Goal: Task Accomplishment & Management: Complete application form

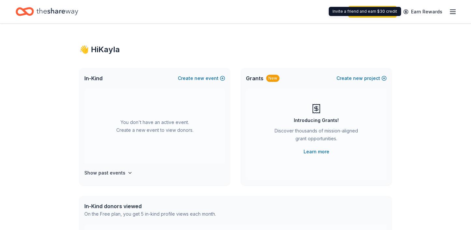
click at [450, 10] on icon "button" at bounding box center [453, 12] width 8 height 8
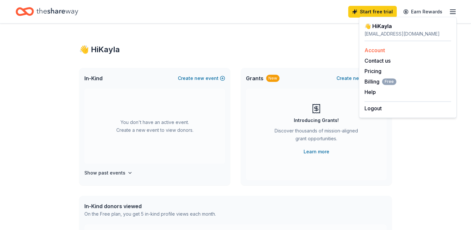
click at [373, 48] on link "Account" at bounding box center [374, 50] width 21 height 7
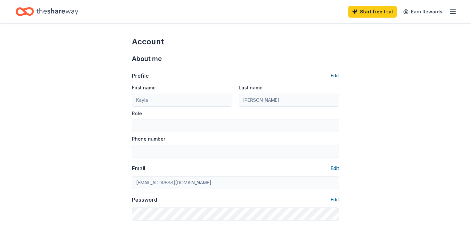
click at [334, 73] on button "Edit" at bounding box center [335, 76] width 8 height 8
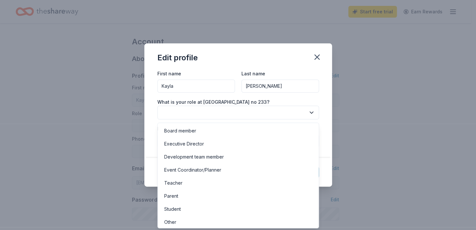
click at [194, 110] on button "button" at bounding box center [238, 113] width 162 height 14
click at [184, 221] on div "Other" at bounding box center [238, 221] width 158 height 13
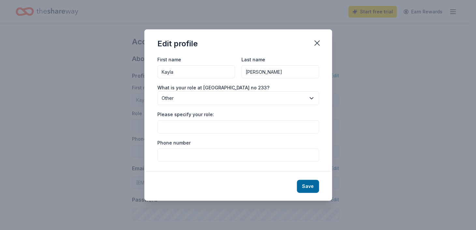
click at [216, 126] on input "Please specify your role:" at bounding box center [238, 126] width 162 height 13
type input "Counselor"
click at [226, 152] on input "Phone number" at bounding box center [238, 154] width 162 height 13
type input "913-780-7180"
click at [314, 181] on button "Save" at bounding box center [308, 185] width 22 height 13
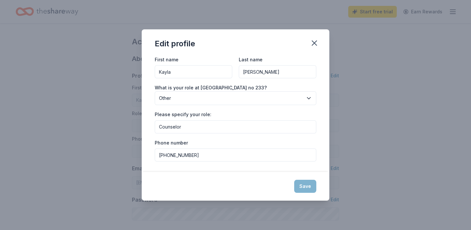
click at [312, 182] on div "Save" at bounding box center [236, 186] width 188 height 29
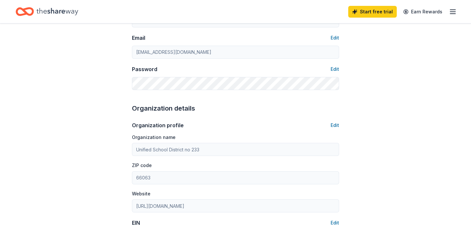
scroll to position [163, 0]
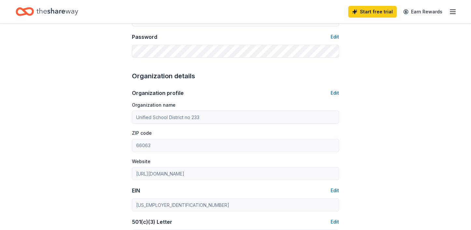
type input "Counselor"
type input "913-780-7180"
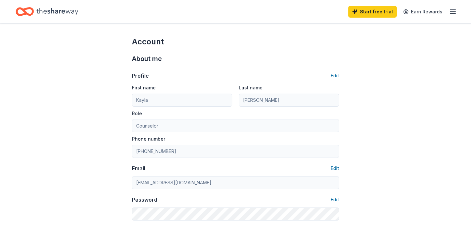
click at [457, 13] on div "Start free trial Earn Rewards" at bounding box center [235, 11] width 471 height 23
click at [450, 10] on line "button" at bounding box center [452, 10] width 5 height 0
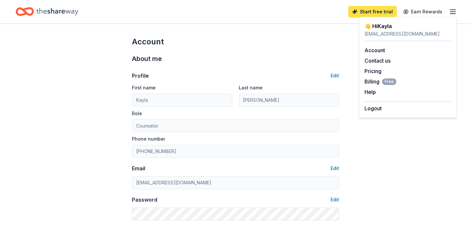
click at [374, 8] on link "Start free trial" at bounding box center [372, 12] width 49 height 12
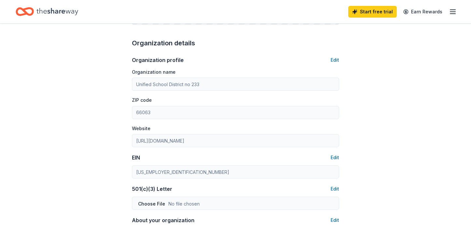
scroll to position [422, 0]
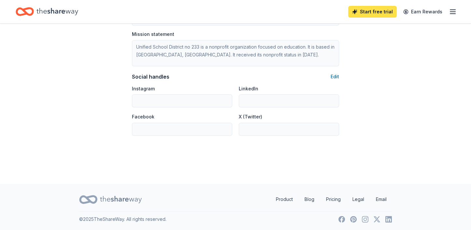
click at [377, 9] on link "Start free trial" at bounding box center [372, 12] width 49 height 12
click at [451, 12] on icon "button" at bounding box center [453, 12] width 8 height 8
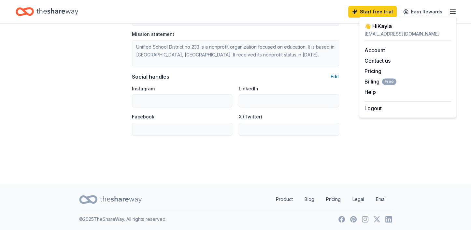
drag, startPoint x: 348, startPoint y: 77, endPoint x: 289, endPoint y: 69, distance: 59.5
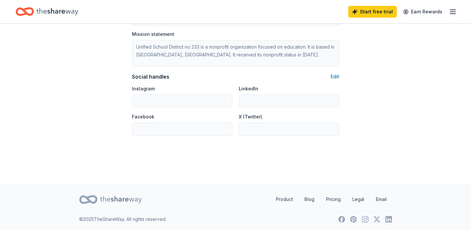
click at [34, 12] on div "Home" at bounding box center [47, 11] width 63 height 15
click at [38, 8] on icon "Home" at bounding box center [57, 11] width 42 height 13
click at [375, 8] on link "Start free trial" at bounding box center [372, 12] width 49 height 12
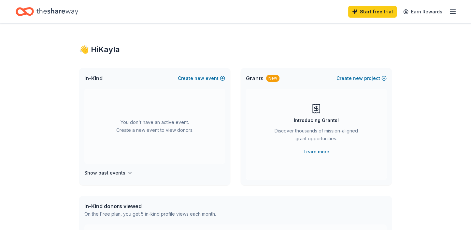
click at [203, 124] on div "You don't have an active event. Create a new event to view donors." at bounding box center [154, 126] width 141 height 75
click at [193, 74] on button "Create new event" at bounding box center [201, 78] width 47 height 8
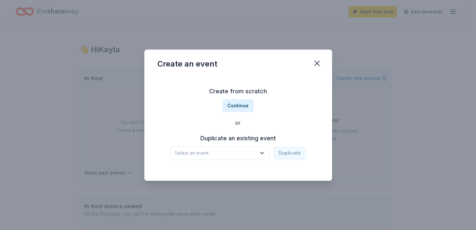
click at [263, 151] on icon "button" at bounding box center [262, 153] width 7 height 7
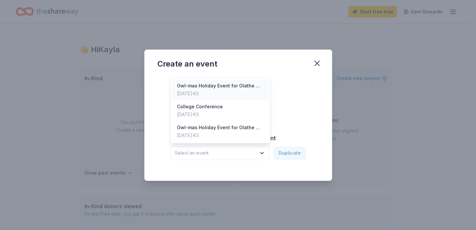
click at [241, 85] on div "Owl-mas Holiday Event for Olathe West Families in Need" at bounding box center [220, 86] width 87 height 8
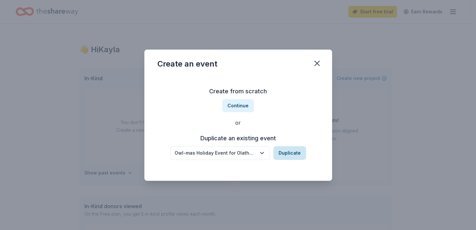
click at [288, 150] on button "Duplicate" at bounding box center [289, 153] width 33 height 14
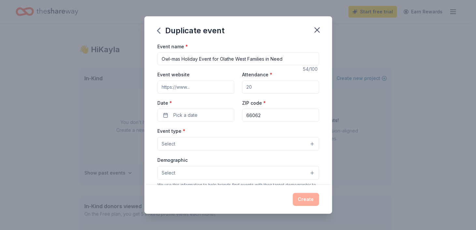
click at [215, 54] on input "Owl-mas Holiday Event for Olathe West Families in Need" at bounding box center [238, 58] width 162 height 13
click at [180, 59] on input "Owl-mas Holiday Event for Olathe West Families in Need" at bounding box center [238, 58] width 162 height 13
type input "Owl-iday Holiday Market for Olathe West Families in Need"
click at [222, 100] on label "Date *" at bounding box center [195, 103] width 77 height 7
click at [222, 108] on button "Pick a date" at bounding box center [195, 114] width 77 height 13
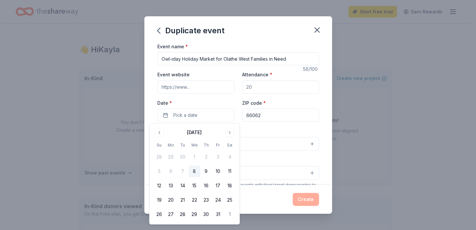
click at [208, 90] on input "Event website" at bounding box center [195, 86] width 77 height 13
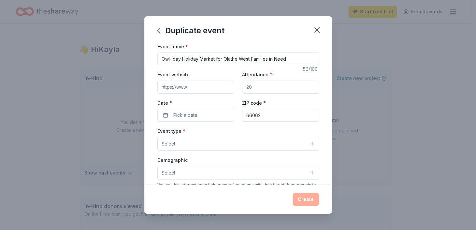
click at [255, 89] on input "Attendance *" at bounding box center [280, 86] width 77 height 13
drag, startPoint x: 255, startPoint y: 86, endPoint x: 233, endPoint y: 86, distance: 22.2
click at [234, 86] on div "Event website Attendance * Date * Pick a date ZIP code * 66062" at bounding box center [238, 95] width 162 height 51
type input "3"
type input "120"
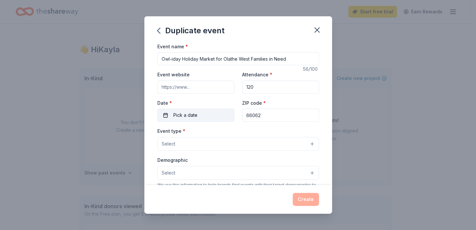
click at [191, 115] on span "Pick a date" at bounding box center [185, 115] width 24 height 8
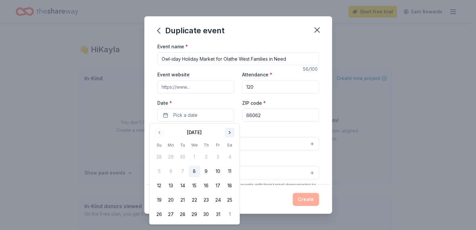
click at [228, 132] on button "Go to next month" at bounding box center [229, 132] width 9 height 9
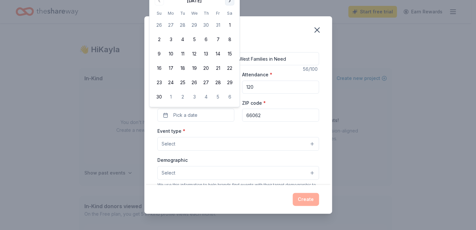
click at [228, 4] on button "Go to next month" at bounding box center [229, 0] width 9 height 9
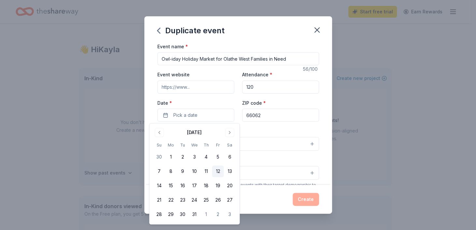
click at [218, 171] on button "12" at bounding box center [218, 171] width 12 height 12
click at [273, 125] on div "Event name * Owl-iday Holiday Market for Olathe West Families in Need 56 /100 E…" at bounding box center [238, 192] width 162 height 301
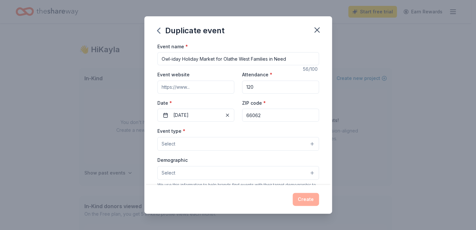
click at [273, 115] on input "66062" at bounding box center [280, 114] width 77 height 13
type input "66061"
click at [219, 131] on div "Event type * Select" at bounding box center [238, 139] width 162 height 24
click at [217, 141] on button "Select" at bounding box center [238, 144] width 162 height 14
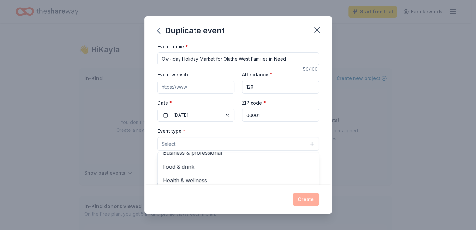
click at [219, 143] on button "Select" at bounding box center [238, 144] width 162 height 14
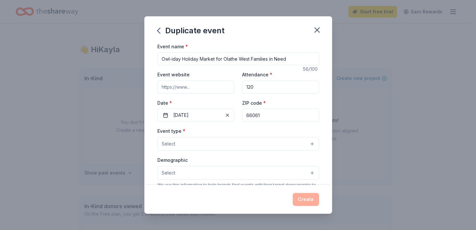
click at [172, 142] on span "Select" at bounding box center [169, 144] width 14 height 8
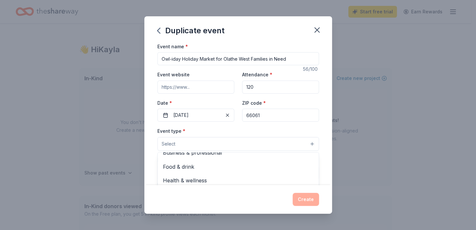
click at [196, 139] on button "Select" at bounding box center [238, 144] width 162 height 14
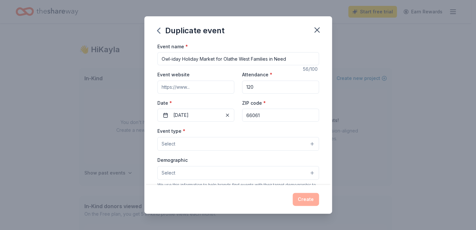
click at [187, 142] on button "Select" at bounding box center [238, 144] width 162 height 14
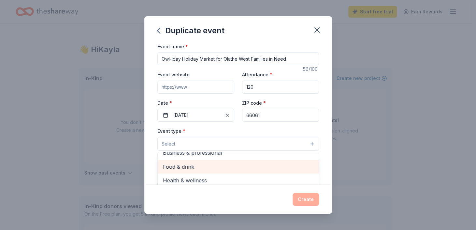
scroll to position [0, 0]
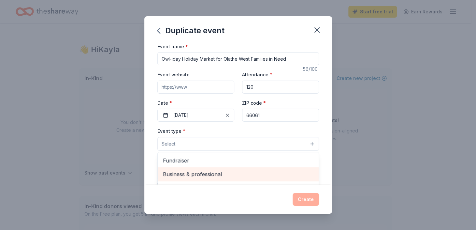
click at [275, 172] on span "Business & professional" at bounding box center [238, 174] width 150 height 8
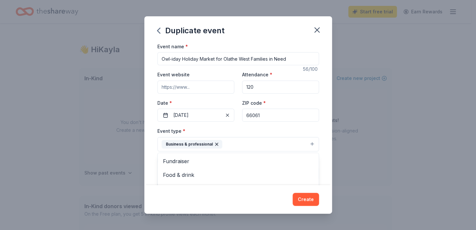
click at [377, 161] on div "Duplicate event Event name * Owl-iday Holiday Market for Olathe West Families i…" at bounding box center [238, 115] width 476 height 230
click at [305, 171] on button "Select" at bounding box center [238, 173] width 162 height 14
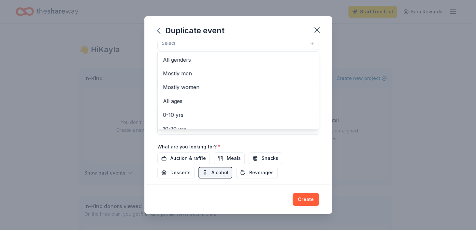
scroll to position [98, 0]
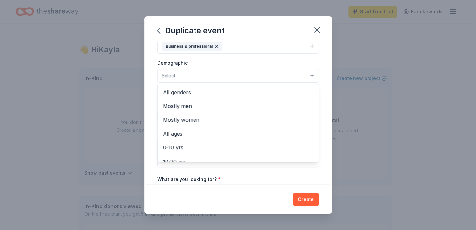
click at [303, 47] on div "Event type * Business & professional Demographic Select All genders Mostly men …" at bounding box center [238, 98] width 162 height 138
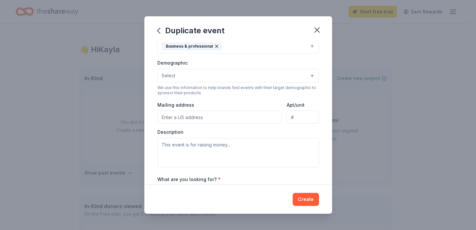
click at [281, 48] on button "Business & professional" at bounding box center [238, 46] width 162 height 14
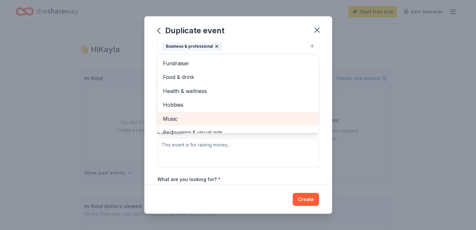
scroll to position [65, 0]
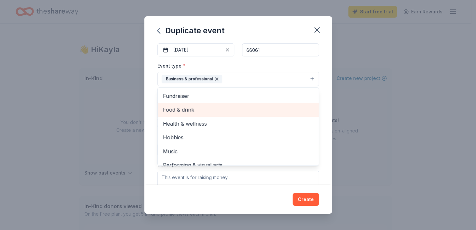
click at [260, 113] on span "Food & drink" at bounding box center [238, 109] width 150 height 8
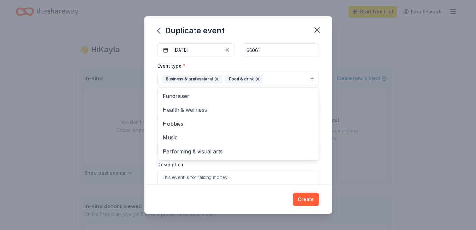
click at [152, 132] on div "Event name * Owl-iday Holiday Market for Olathe West Families in Need 56 /100 E…" at bounding box center [238, 113] width 188 height 143
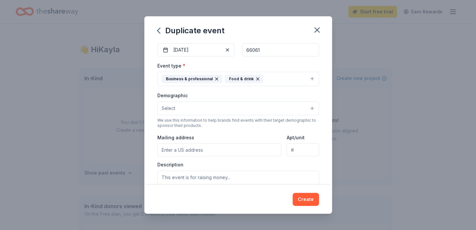
click at [221, 102] on button "Select" at bounding box center [238, 108] width 162 height 14
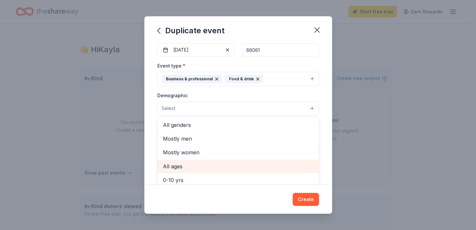
click at [226, 166] on span "All ages" at bounding box center [238, 166] width 150 height 8
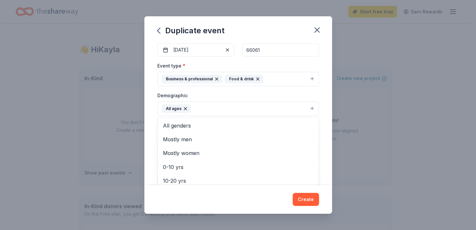
click at [147, 155] on div "Event name * Owl-iday Holiday Market for Olathe West Families in Need 56 /100 E…" at bounding box center [238, 113] width 188 height 143
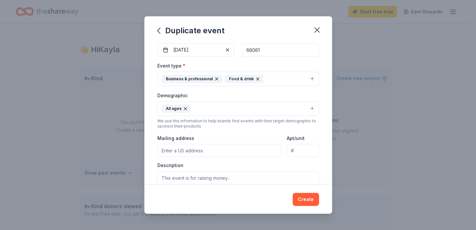
click at [305, 109] on button "All ages" at bounding box center [238, 108] width 162 height 14
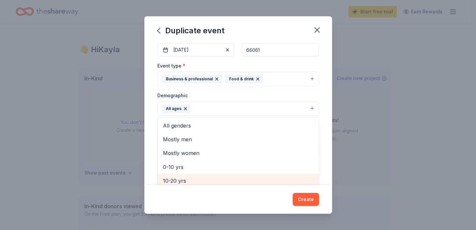
click at [235, 178] on span "10-20 yrs" at bounding box center [238, 180] width 150 height 8
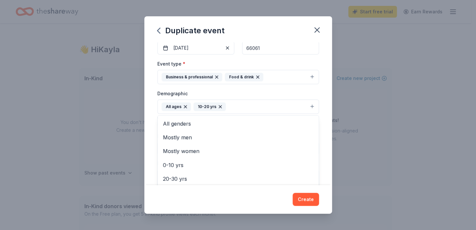
click at [147, 136] on div "Event name * Owl-iday Holiday Market for Olathe West Families in Need 56 /100 E…" at bounding box center [238, 113] width 188 height 143
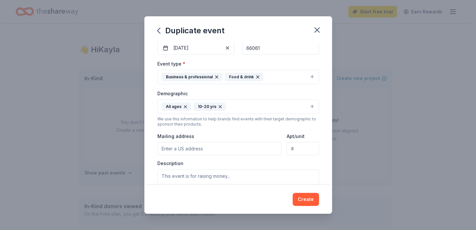
click at [246, 149] on input "Mailing address" at bounding box center [219, 148] width 124 height 13
type input "[STREET_ADDRESS]"
drag, startPoint x: 284, startPoint y: 147, endPoint x: 342, endPoint y: 143, distance: 58.1
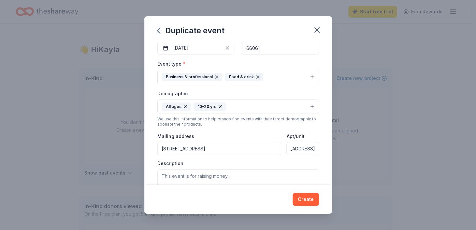
click at [342, 143] on div "Duplicate event Event name * Owl-iday Holiday Market for Olathe West Families i…" at bounding box center [238, 115] width 476 height 230
click at [228, 146] on input "[STREET_ADDRESS]" at bounding box center [219, 148] width 124 height 13
type input "[STREET_ADDRESS]"
click at [236, 146] on input "[STREET_ADDRESS]" at bounding box center [219, 148] width 124 height 13
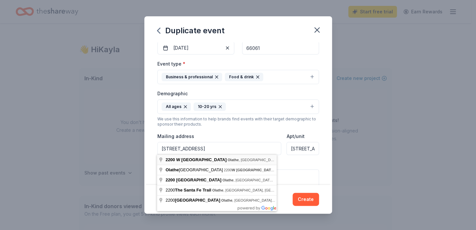
type input "[STREET_ADDRESS]"
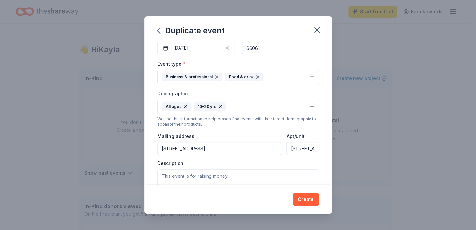
scroll to position [132, 0]
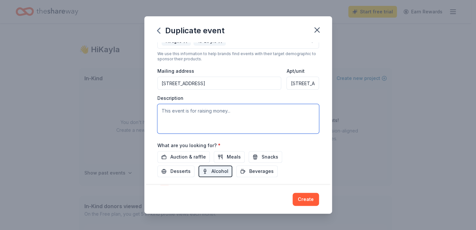
click at [211, 115] on textarea at bounding box center [238, 118] width 162 height 29
paste textarea "Event Date: [DATE] Tax ID#: [US_EMPLOYER_IDENTIFICATION_NUMBER]"
click at [212, 122] on textarea "Event Date: [DATE] Tax ID#: [US_EMPLOYER_IDENTIFICATION_NUMBER]" at bounding box center [238, 118] width 162 height 29
click at [267, 109] on textarea "Event Date: [DATE] Tax ID#: [US_EMPLOYER_IDENTIFICATION_NUMBER]" at bounding box center [238, 118] width 162 height 29
click at [164, 117] on textarea "Event Date: [DATE] Tax ID#: [US_EMPLOYER_IDENTIFICATION_NUMBER]" at bounding box center [238, 118] width 162 height 29
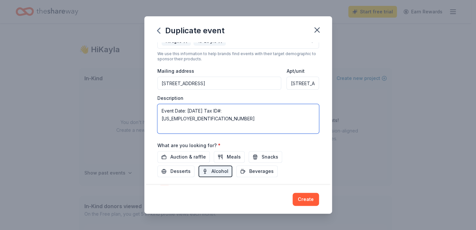
click at [274, 110] on textarea "Event Date: [DATE] Tax ID#: [US_EMPLOYER_IDENTIFICATION_NUMBER]" at bounding box center [238, 118] width 162 height 29
paste textarea "We are hosting an event for 30 needy families in our Olathe West family. Parent…"
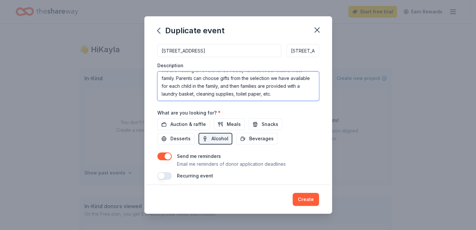
scroll to position [197, 0]
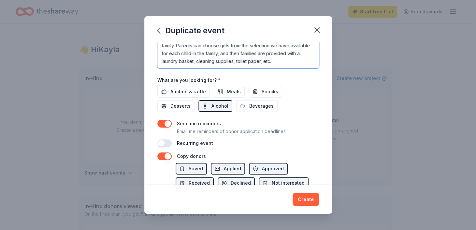
type textarea "Event Date: [DATE] Tax ID#: [US_EMPLOYER_IDENTIFICATION_NUMBER] We are hosting …"
click at [167, 141] on button "button" at bounding box center [164, 143] width 14 height 8
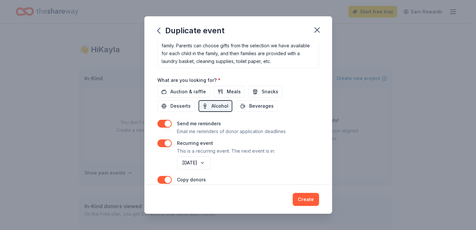
click at [170, 121] on button "button" at bounding box center [164, 124] width 14 height 8
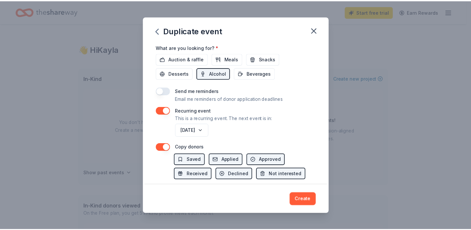
scroll to position [263, 0]
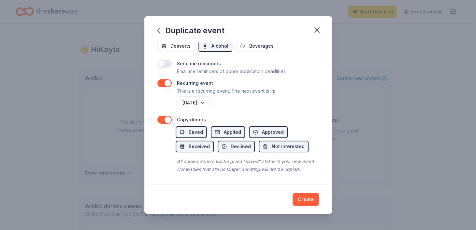
click at [306, 198] on button "Create" at bounding box center [306, 199] width 26 height 13
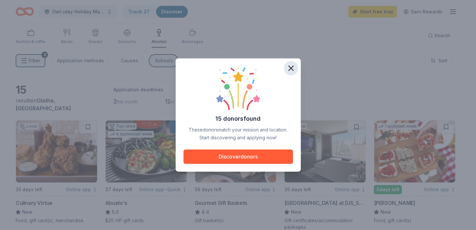
click at [292, 64] on icon "button" at bounding box center [290, 68] width 9 height 9
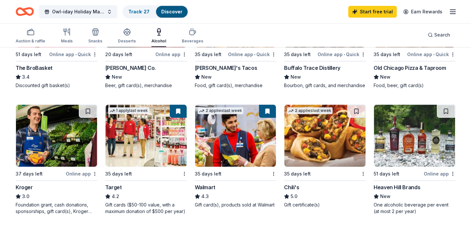
scroll to position [293, 0]
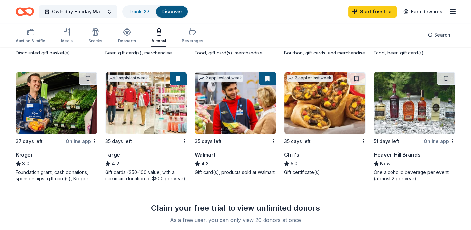
click at [148, 174] on div "Gift cards ($50-100 value, with a maximum donation of $500 per year)" at bounding box center [146, 175] width 82 height 13
click at [237, 112] on img at bounding box center [235, 103] width 81 height 62
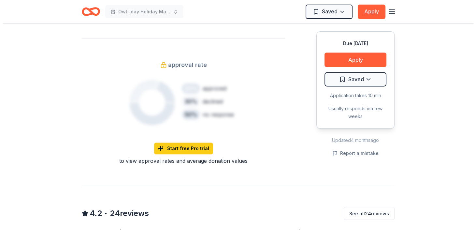
scroll to position [325, 0]
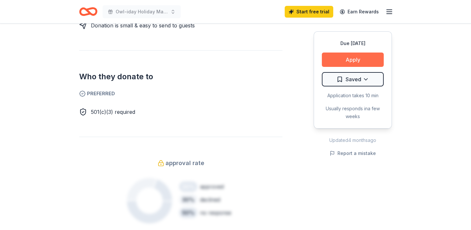
click at [354, 62] on button "Apply" at bounding box center [353, 59] width 62 height 14
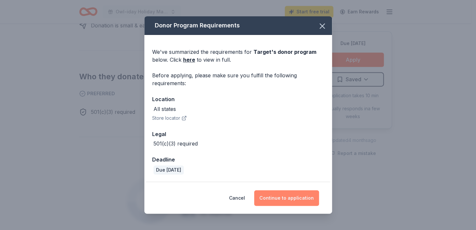
click at [285, 194] on button "Continue to application" at bounding box center [286, 198] width 65 height 16
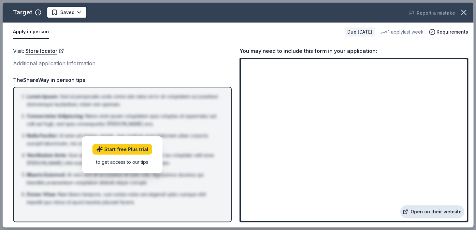
click at [435, 209] on link "Open on their website" at bounding box center [432, 211] width 64 height 13
click at [46, 51] on link "Store locator" at bounding box center [44, 51] width 38 height 8
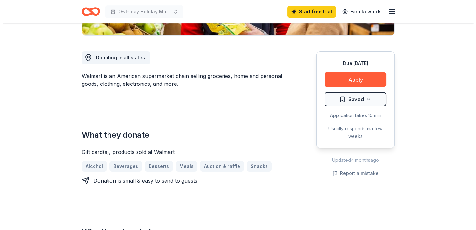
scroll to position [195, 0]
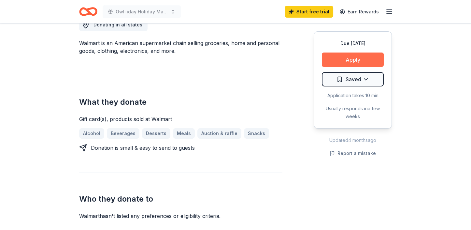
click at [343, 56] on button "Apply" at bounding box center [353, 59] width 62 height 14
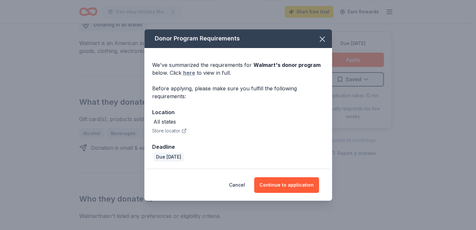
click at [192, 73] on link "here" at bounding box center [189, 73] width 12 height 8
